Goal: Information Seeking & Learning: Learn about a topic

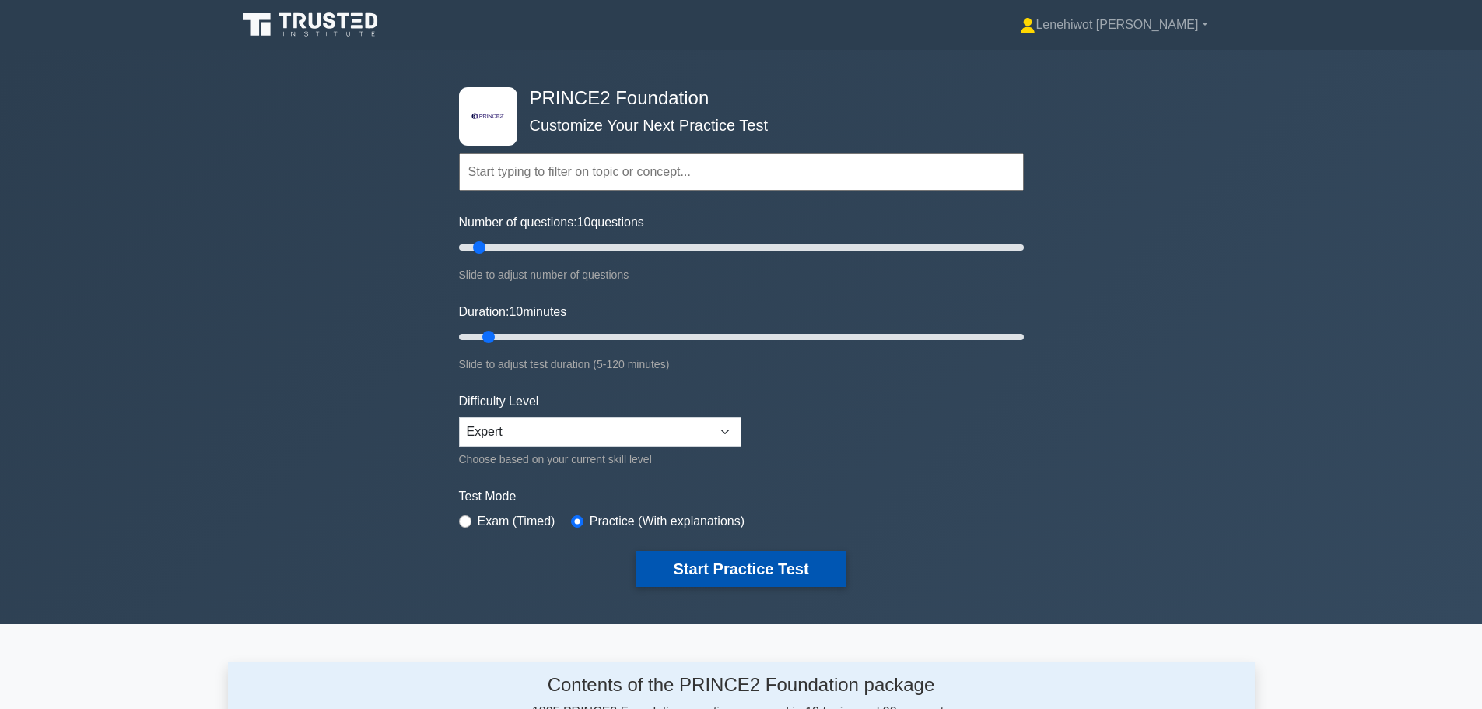
click at [750, 569] on button "Start Practice Test" at bounding box center [740, 569] width 210 height 36
click at [544, 172] on input "text" at bounding box center [741, 171] width 565 height 37
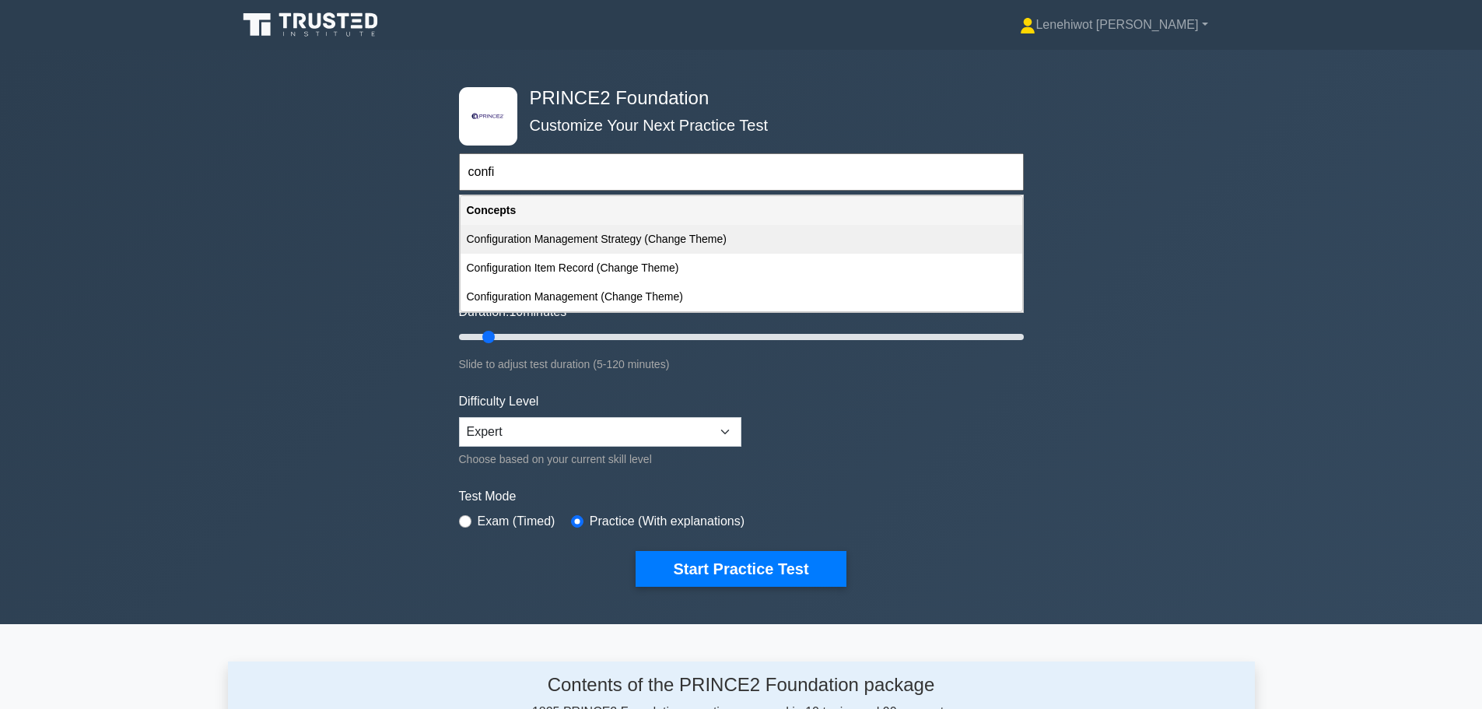
click at [571, 247] on div "Configuration Management Strategy (Change Theme)" at bounding box center [741, 239] width 562 height 29
type input "Configuration Management Strategy (Change Theme)"
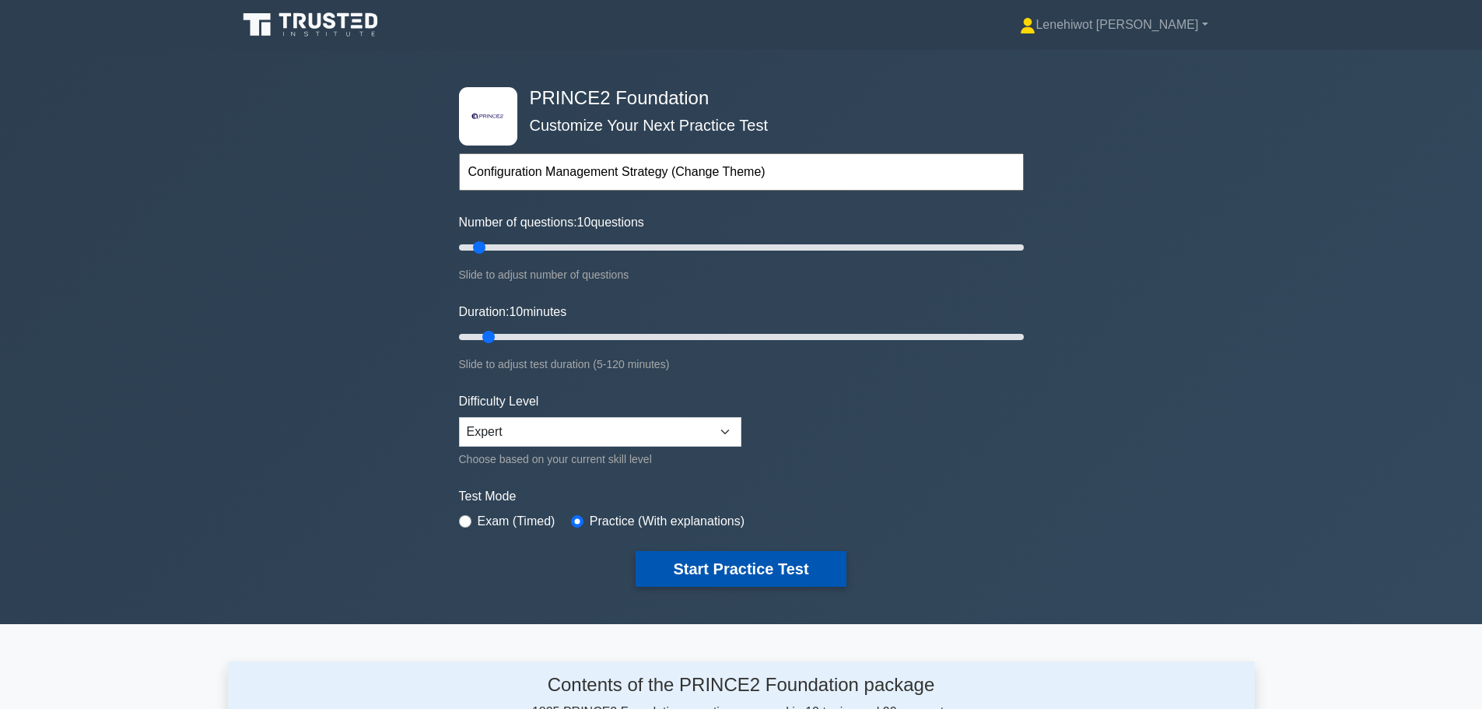
click at [772, 568] on button "Start Practice Test" at bounding box center [740, 569] width 210 height 36
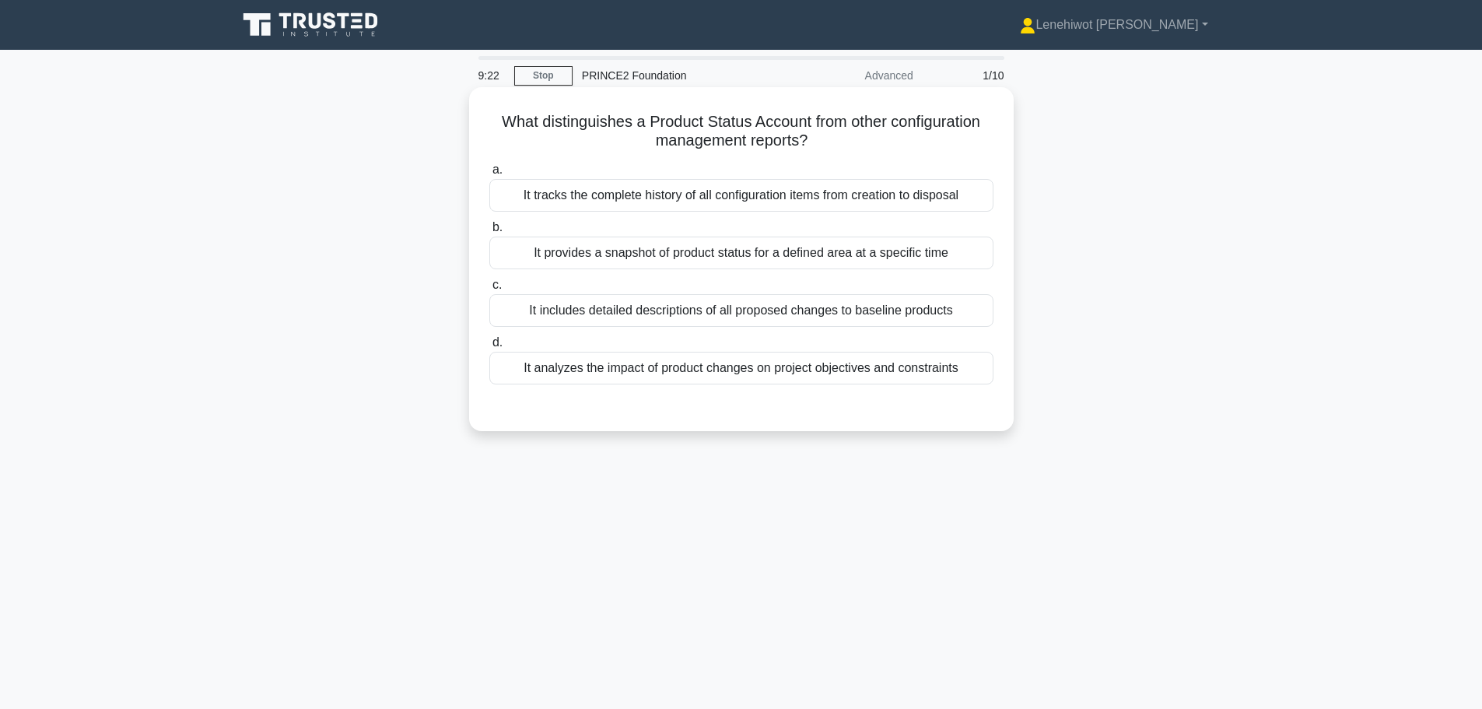
click at [768, 196] on div "It tracks the complete history of all configuration items from creation to disp…" at bounding box center [741, 195] width 504 height 33
click at [489, 175] on input "a. It tracks the complete history of all configuration items from creation to d…" at bounding box center [489, 170] width 0 height 10
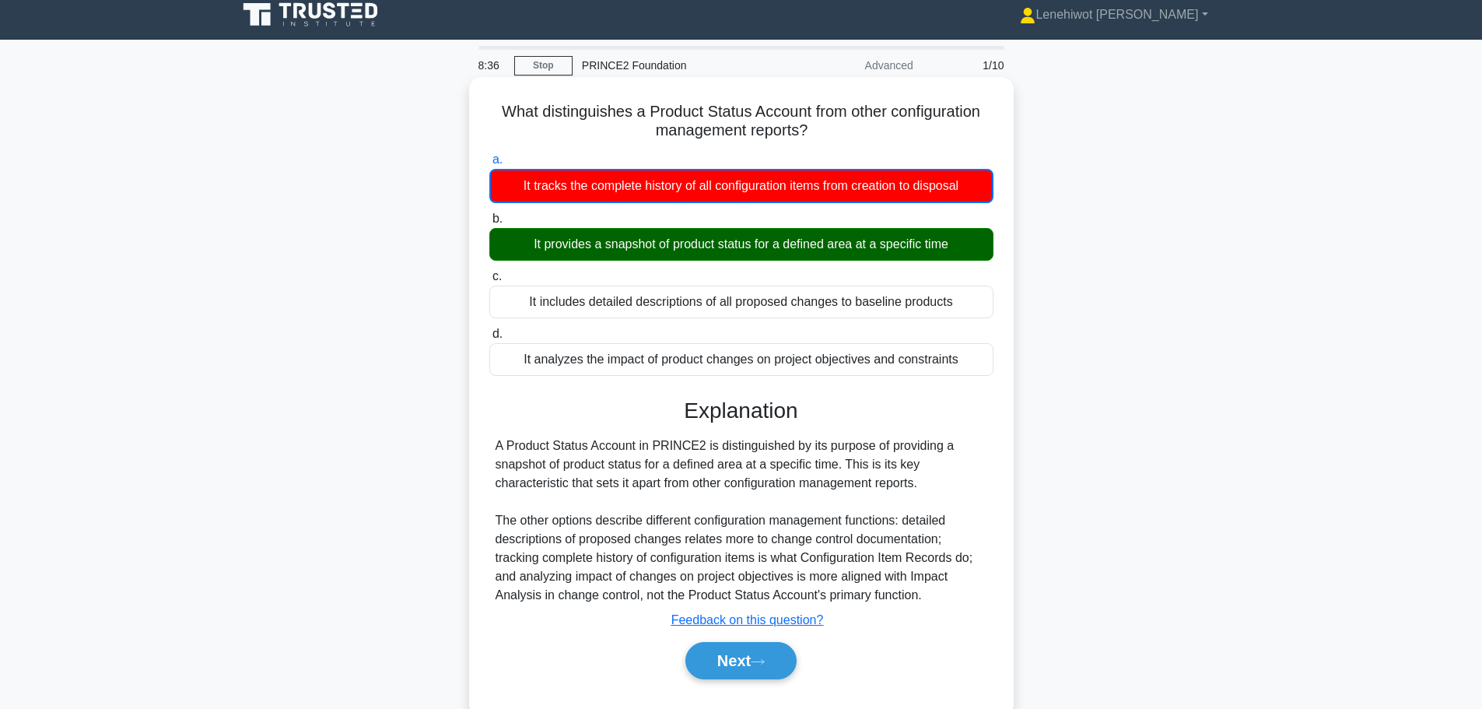
scroll to position [131, 0]
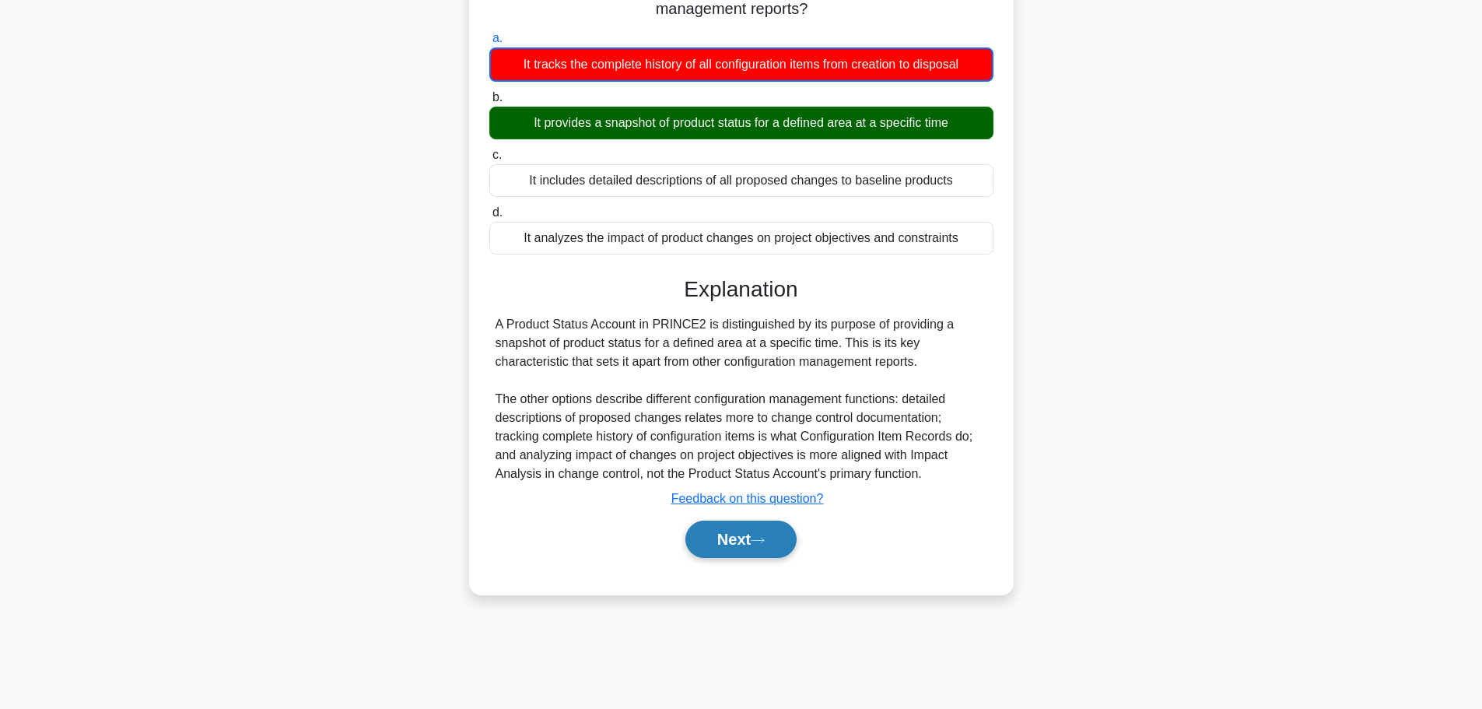
click at [719, 531] on button "Next" at bounding box center [740, 538] width 111 height 37
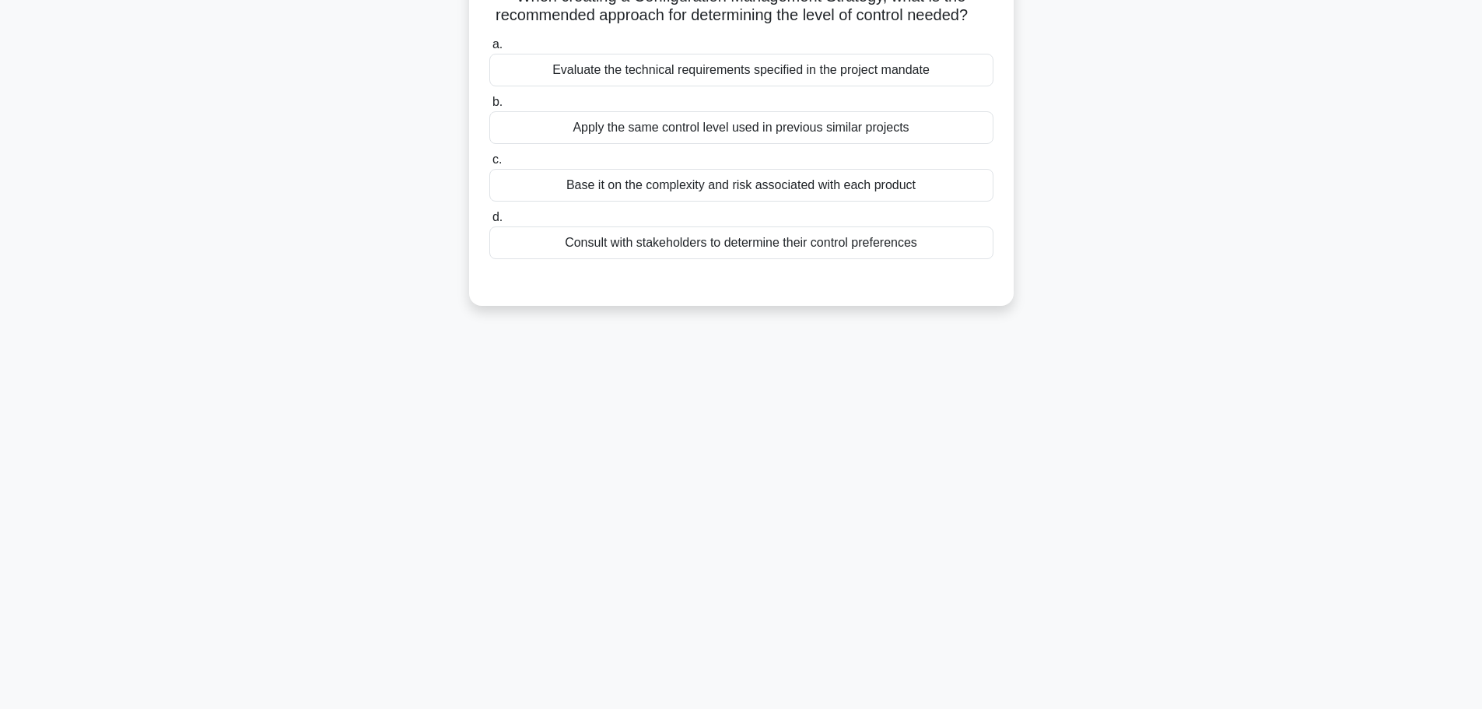
scroll to position [0, 0]
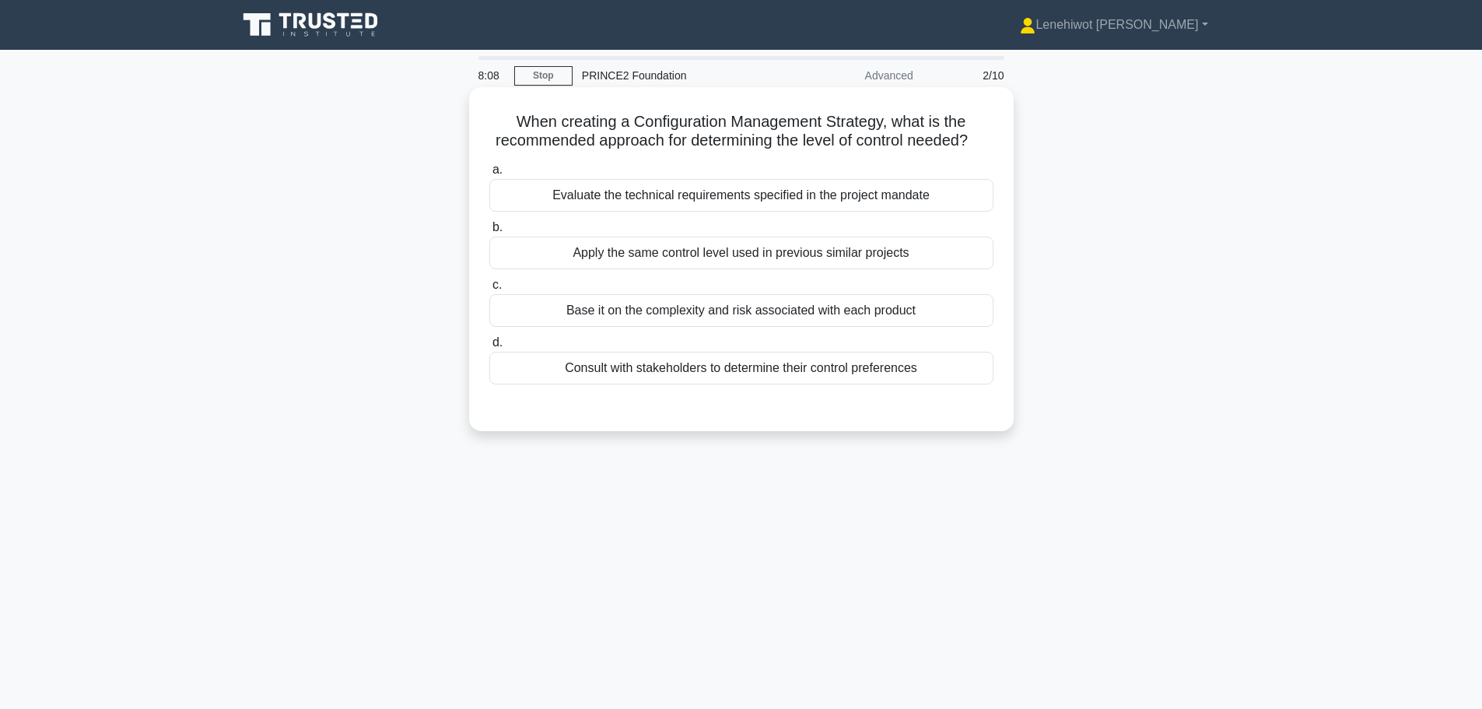
click at [726, 269] on div "Apply the same control level used in previous similar projects" at bounding box center [741, 252] width 504 height 33
click at [489, 233] on input "b. Apply the same control level used in previous similar projects" at bounding box center [489, 227] width 0 height 10
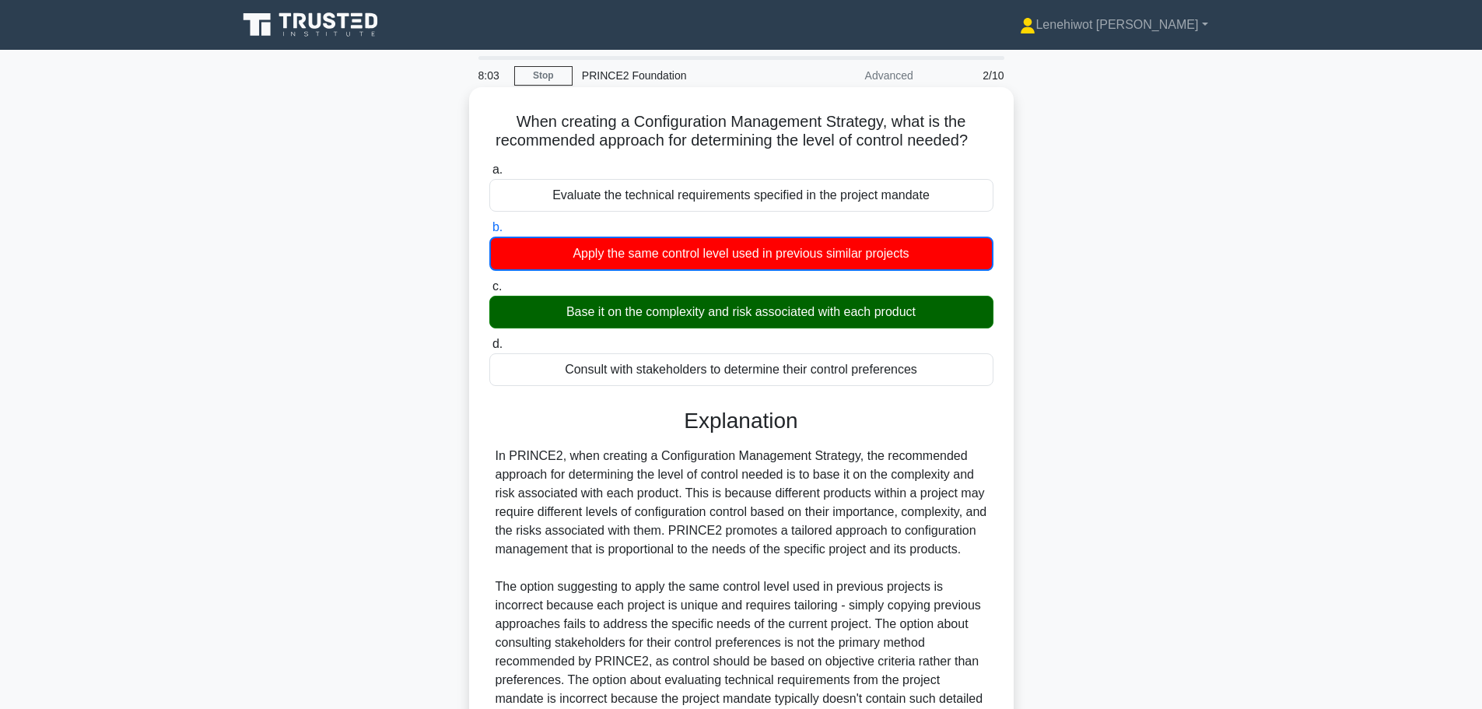
click at [819, 328] on div "Base it on the complexity and risk associated with each product" at bounding box center [741, 312] width 504 height 33
click at [489, 292] on input "c. Base it on the complexity and risk associated with each product" at bounding box center [489, 287] width 0 height 10
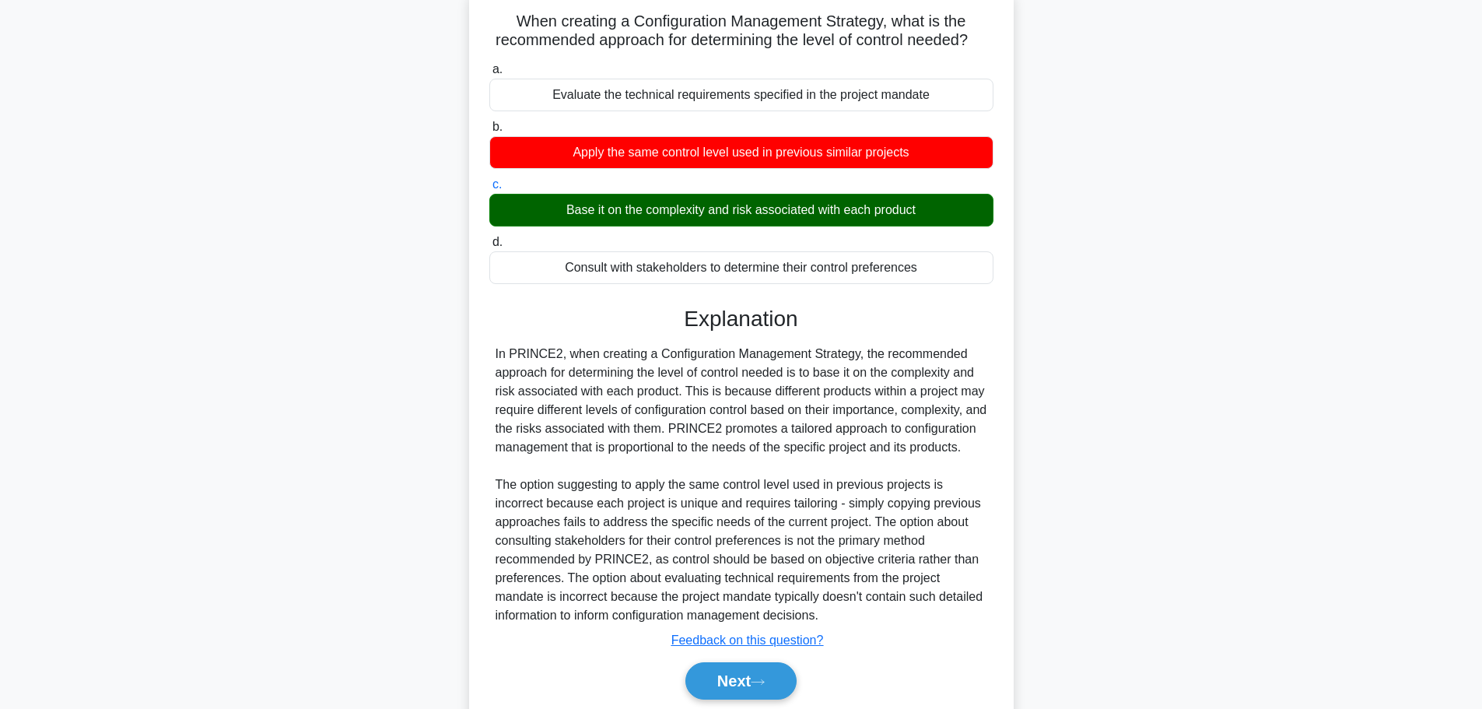
scroll to position [195, 0]
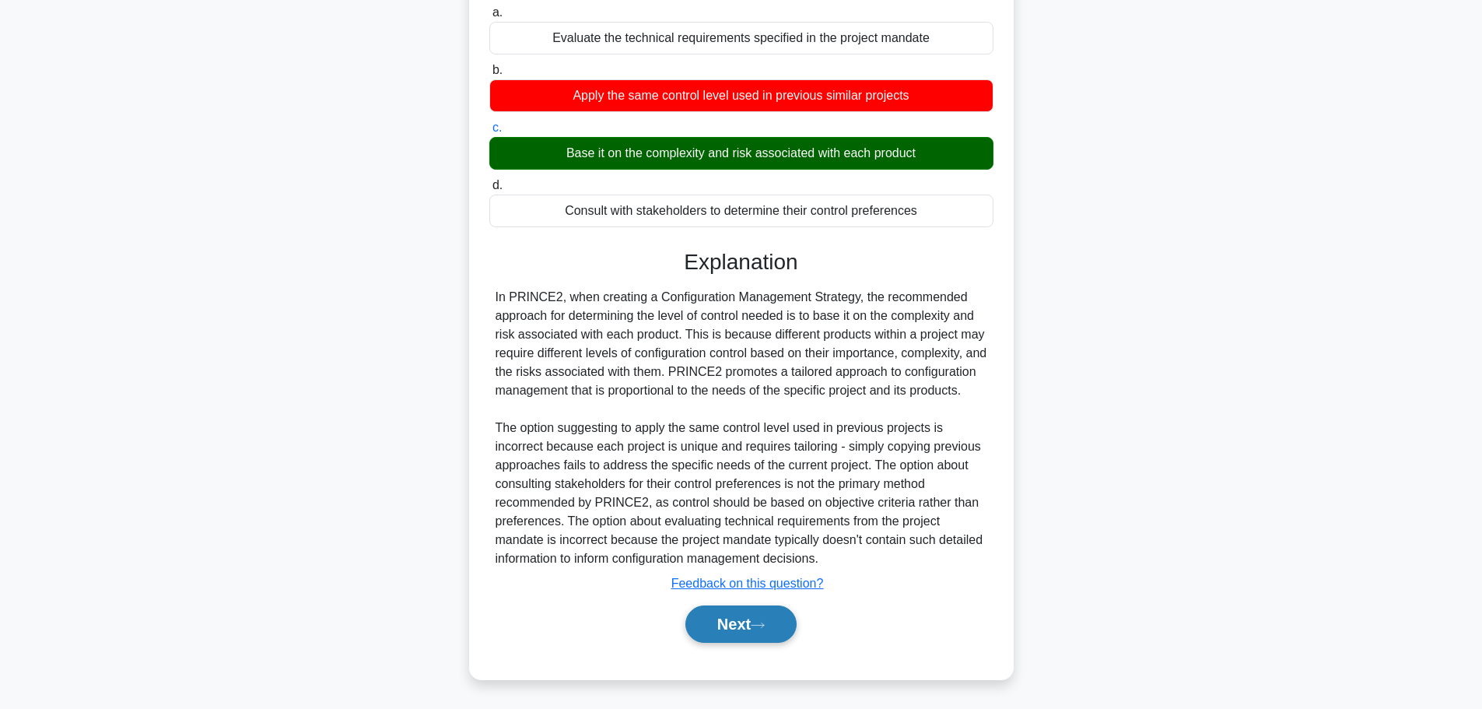
click at [764, 630] on button "Next" at bounding box center [740, 623] width 111 height 37
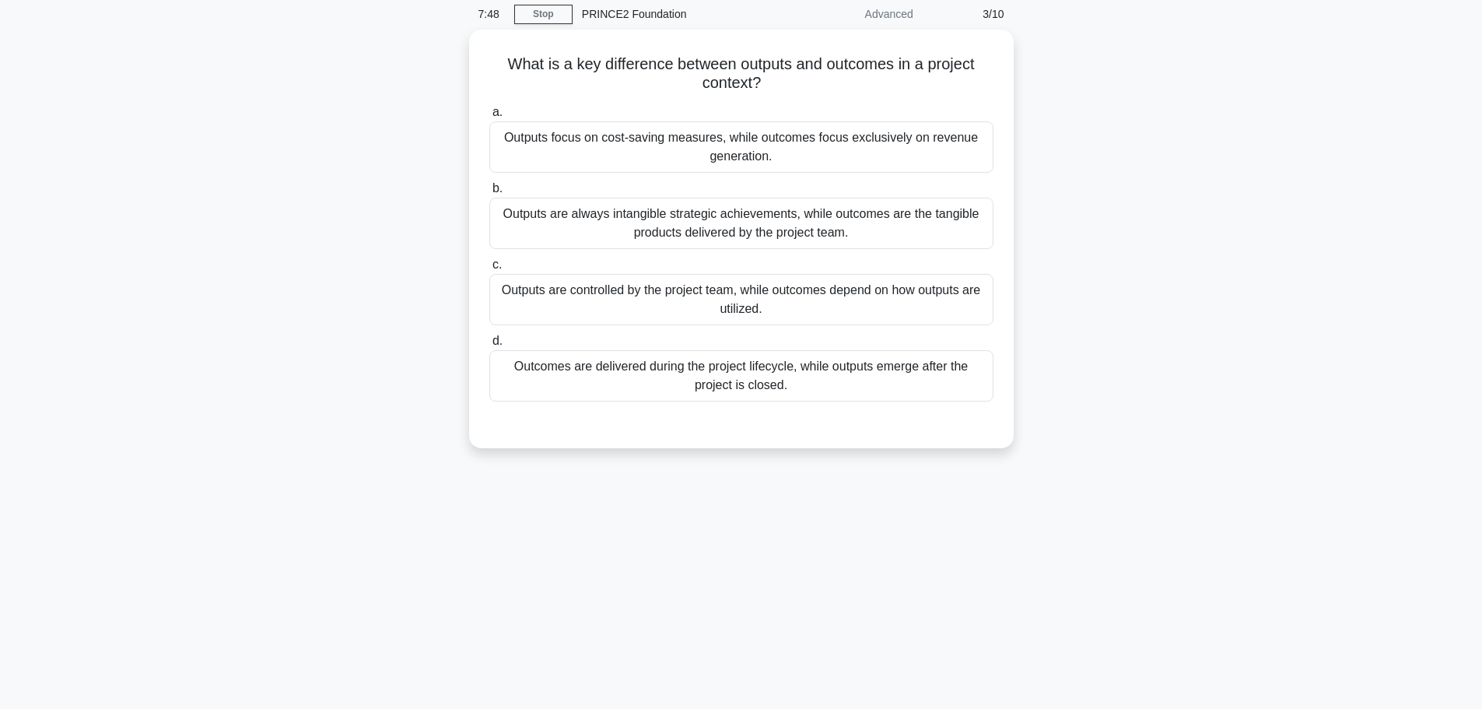
scroll to position [0, 0]
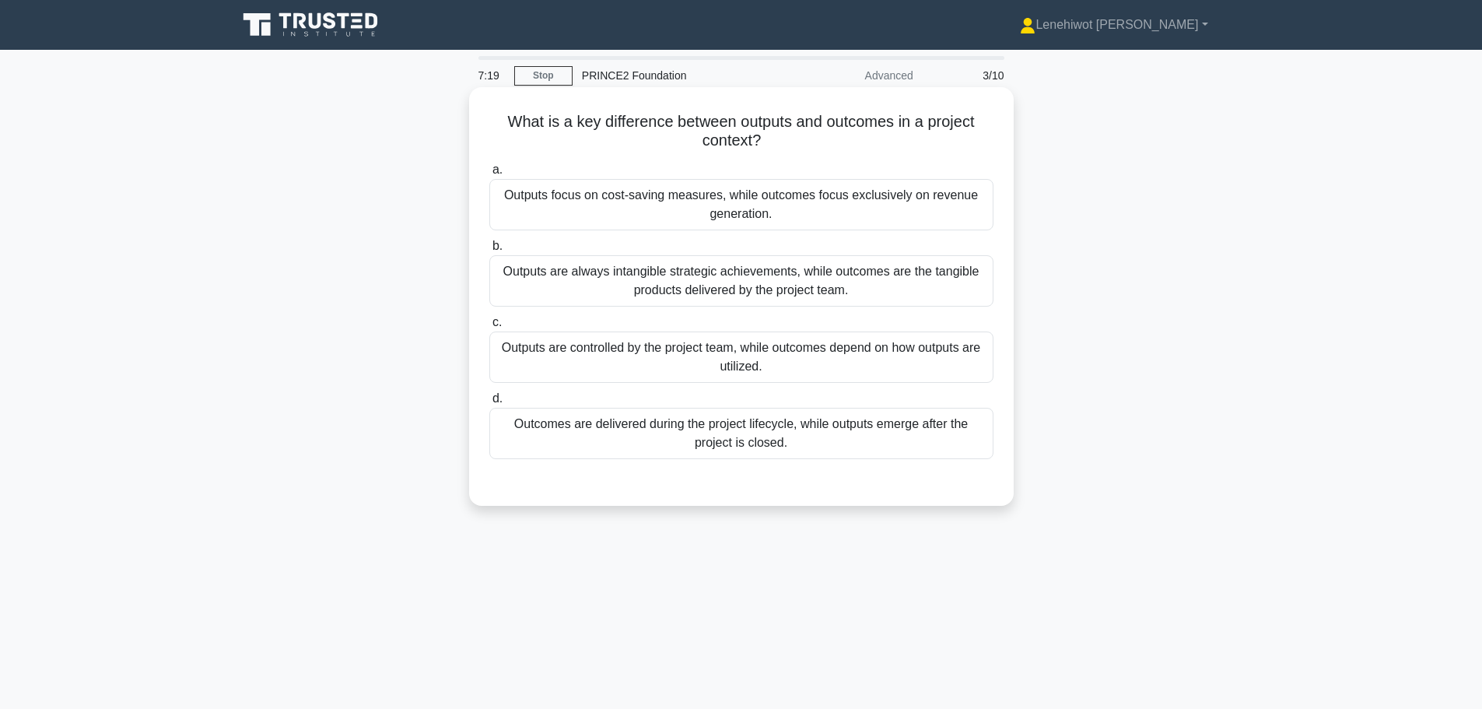
click at [713, 359] on div "Outputs are controlled by the project team, while outcomes depend on how output…" at bounding box center [741, 356] width 504 height 51
click at [489, 327] on input "c. Outputs are controlled by the project team, while outcomes depend on how out…" at bounding box center [489, 322] width 0 height 10
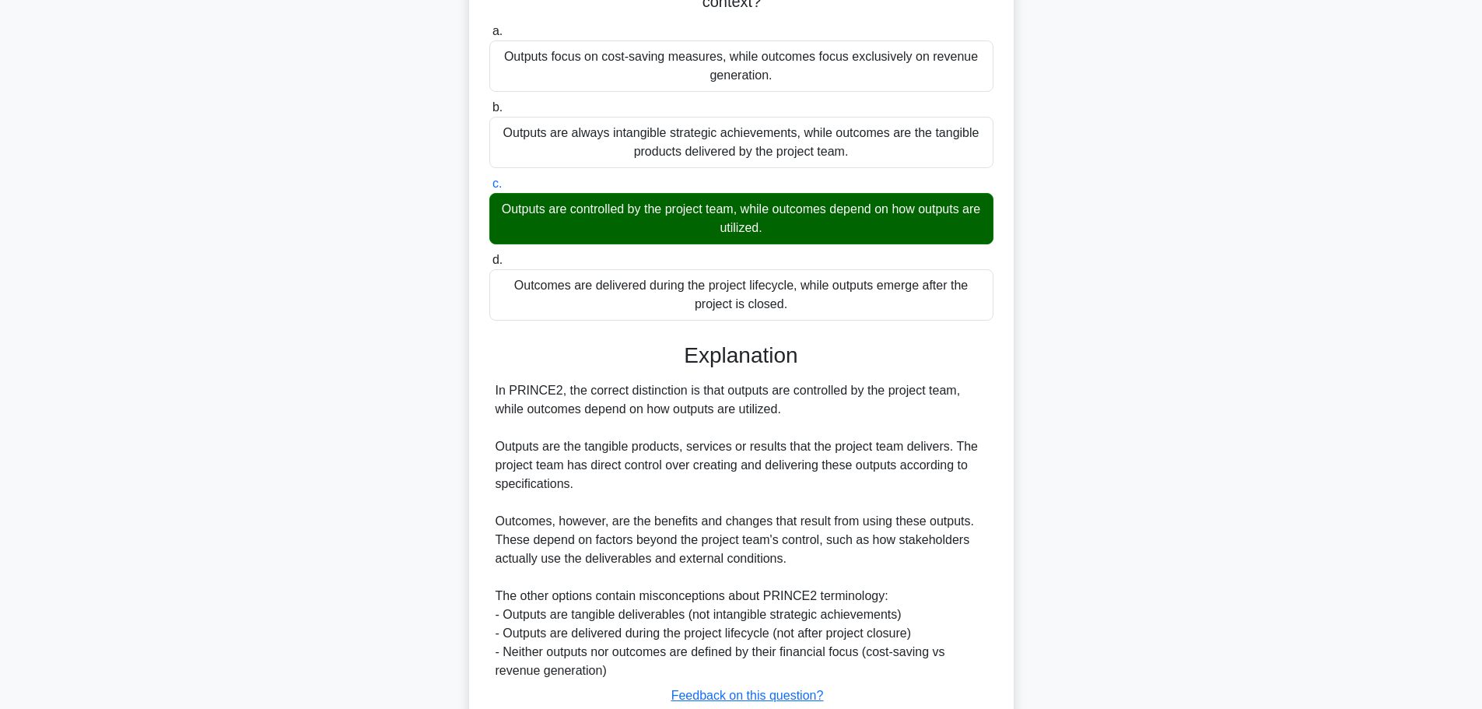
scroll to position [251, 0]
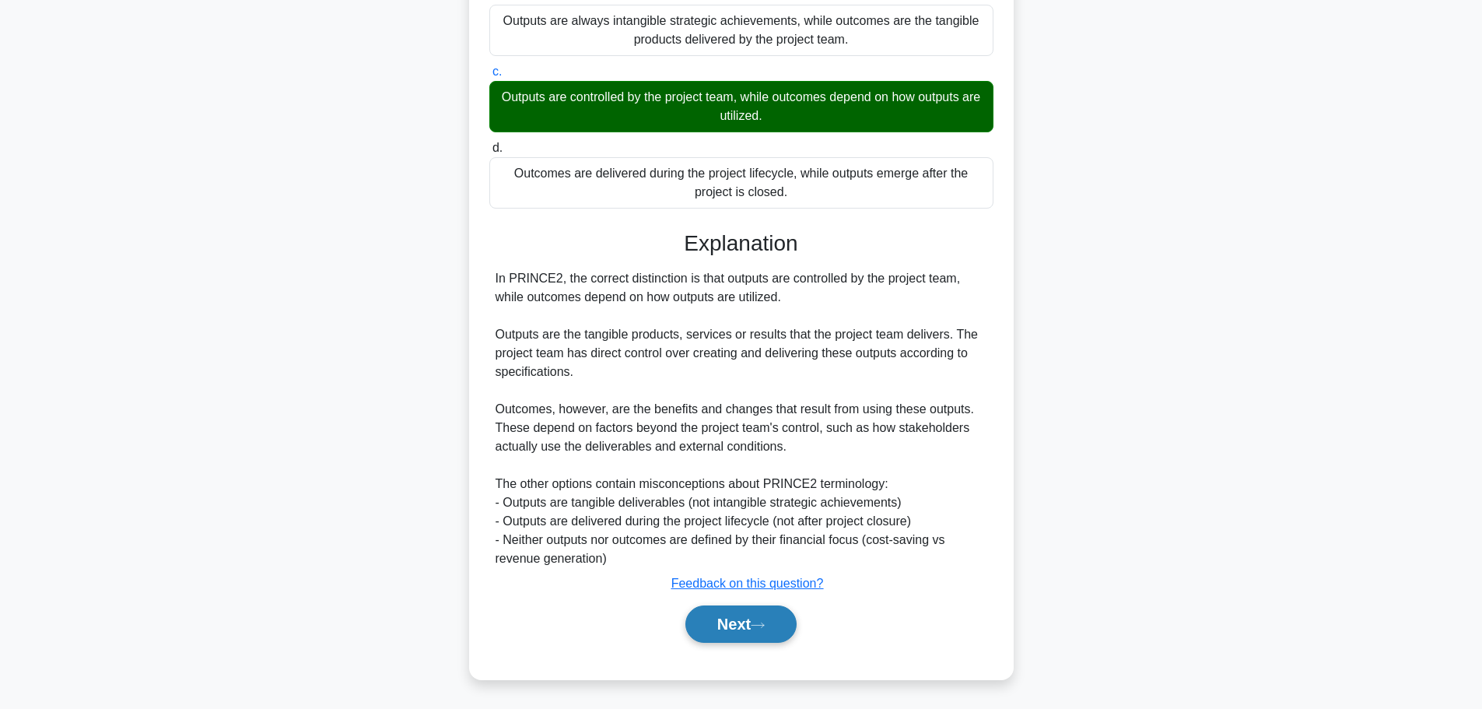
click at [761, 614] on button "Next" at bounding box center [740, 623] width 111 height 37
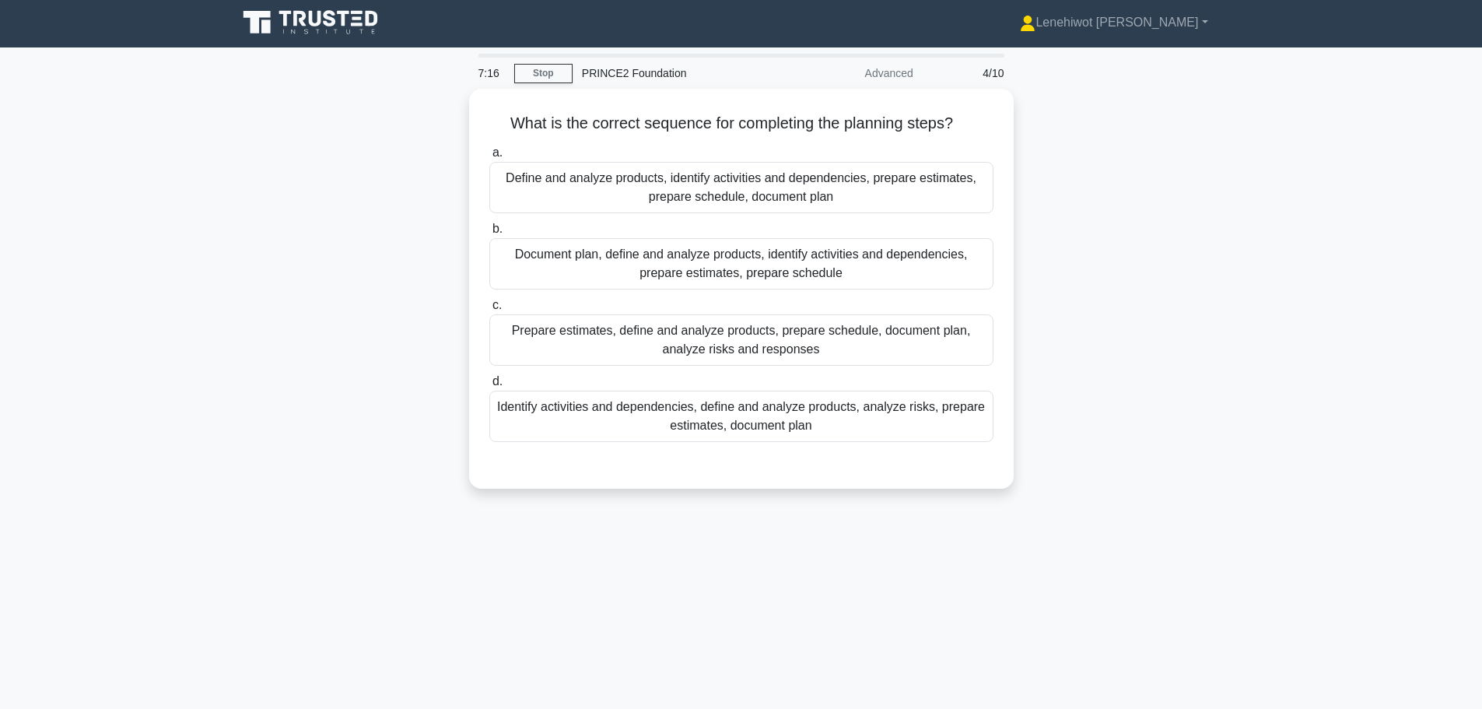
scroll to position [0, 0]
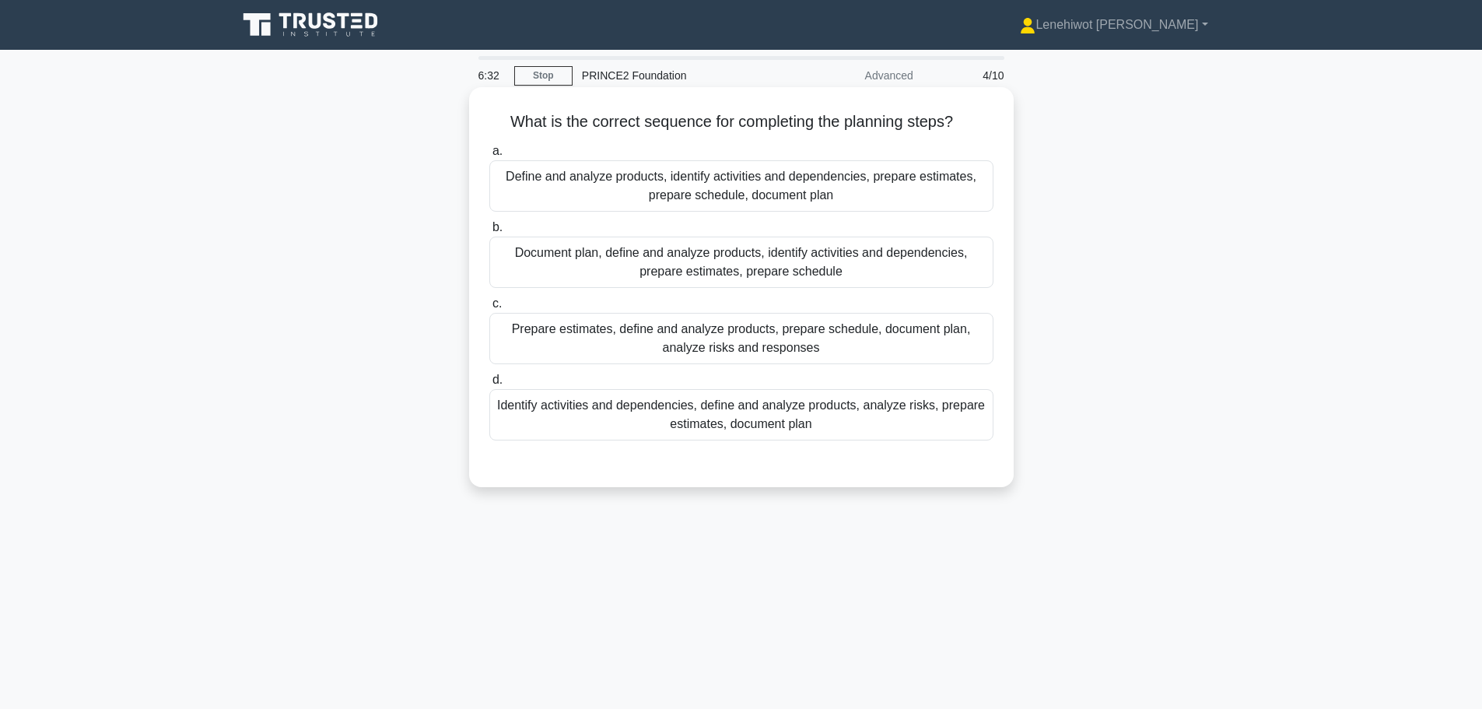
click at [887, 429] on div "Identify activities and dependencies, define and analyze products, analyze risk…" at bounding box center [741, 414] width 504 height 51
click at [489, 385] on input "d. Identify activities and dependencies, define and analyze products, analyze r…" at bounding box center [489, 380] width 0 height 10
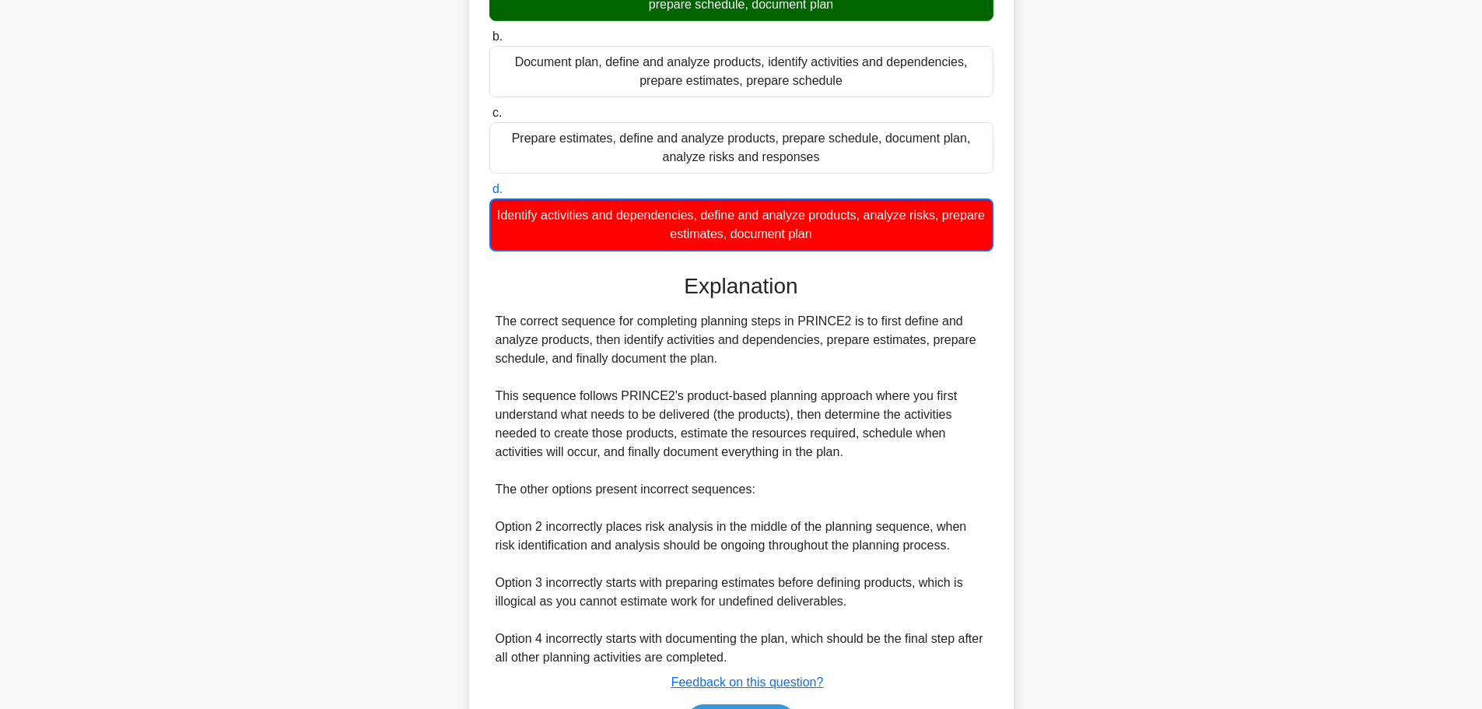
scroll to position [290, 0]
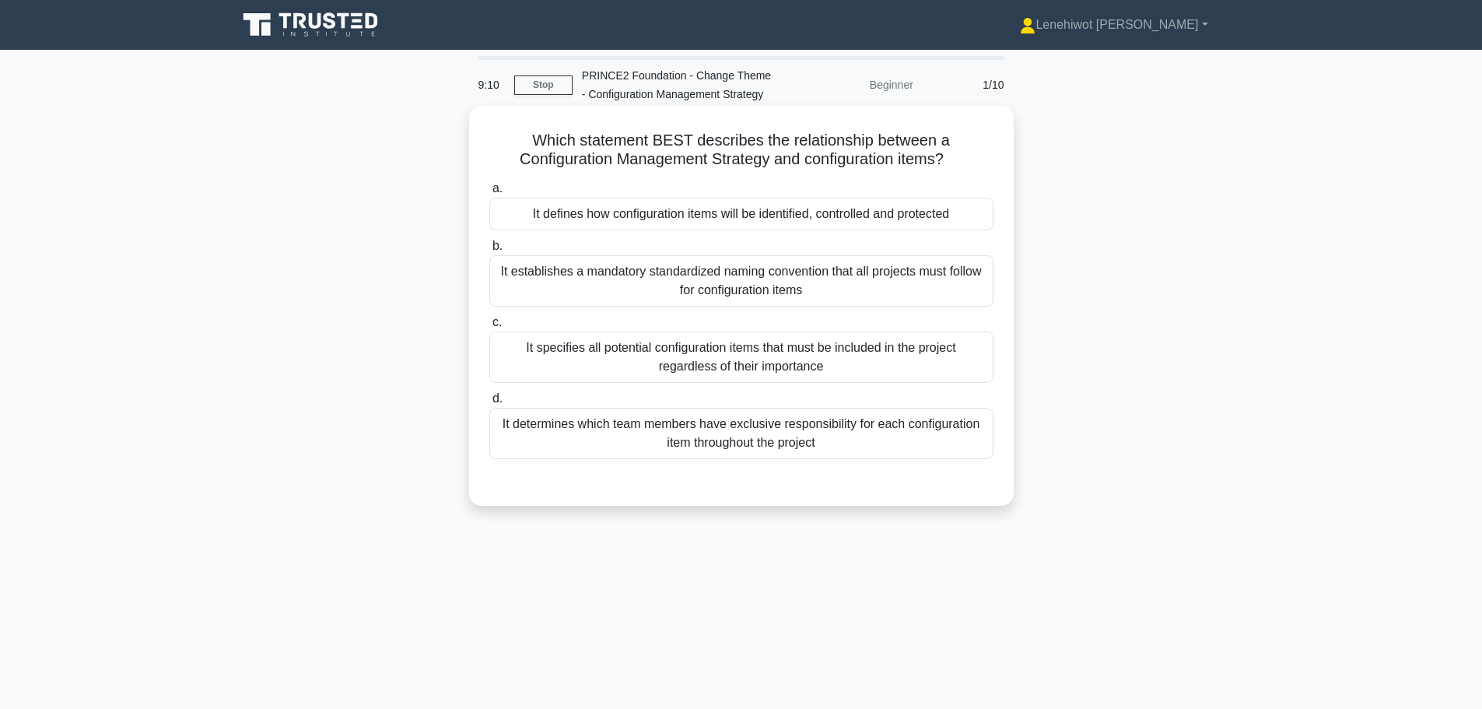
click at [797, 357] on div "It specifies all potential configuration items that must be included in the pro…" at bounding box center [741, 356] width 504 height 51
click at [489, 327] on input "c. It specifies all potential configuration items that must be included in the …" at bounding box center [489, 322] width 0 height 10
